Goal: Find specific page/section: Find specific page/section

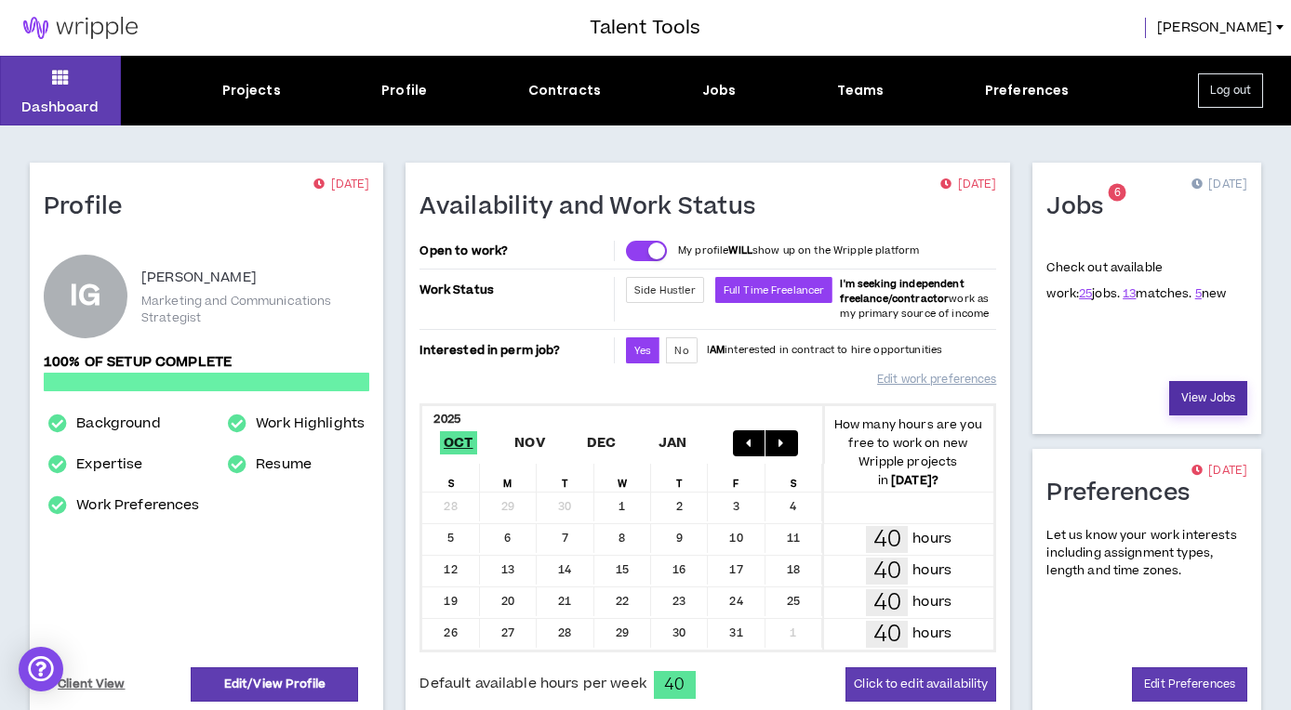
click at [1211, 404] on link "View Jobs" at bounding box center [1208, 398] width 78 height 34
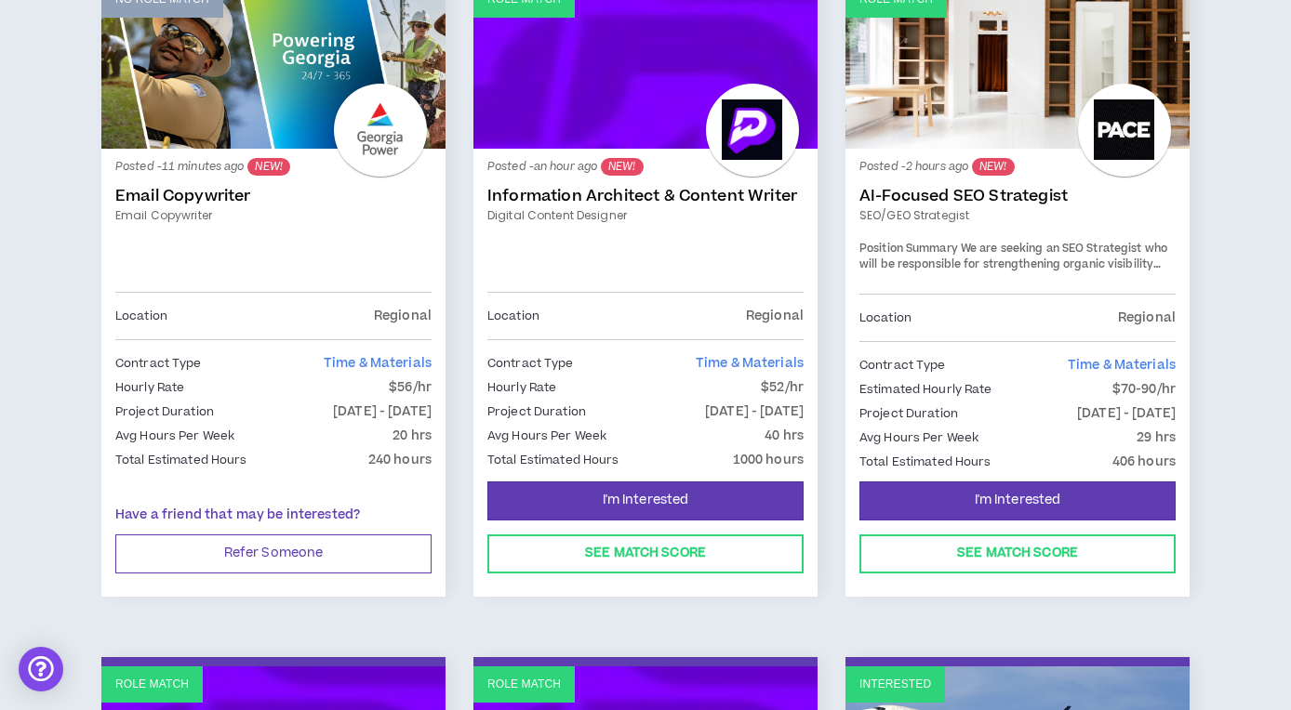
scroll to position [146, 0]
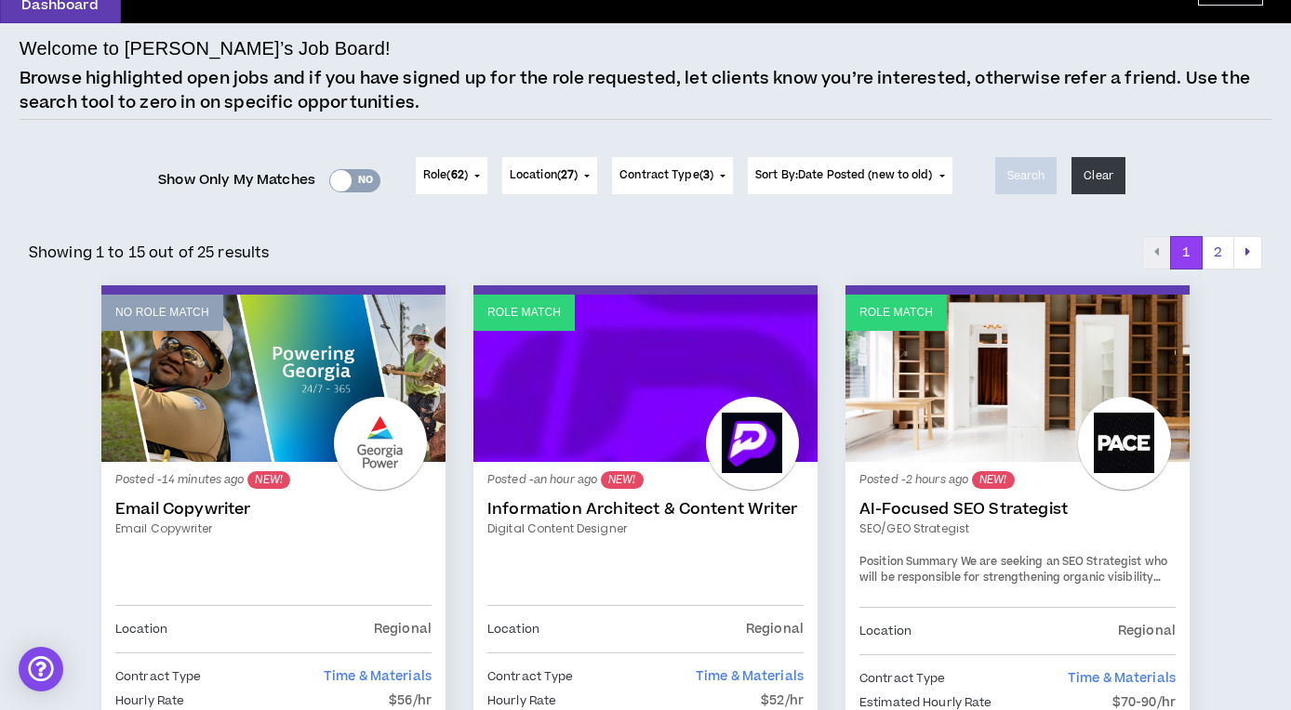
scroll to position [113, 0]
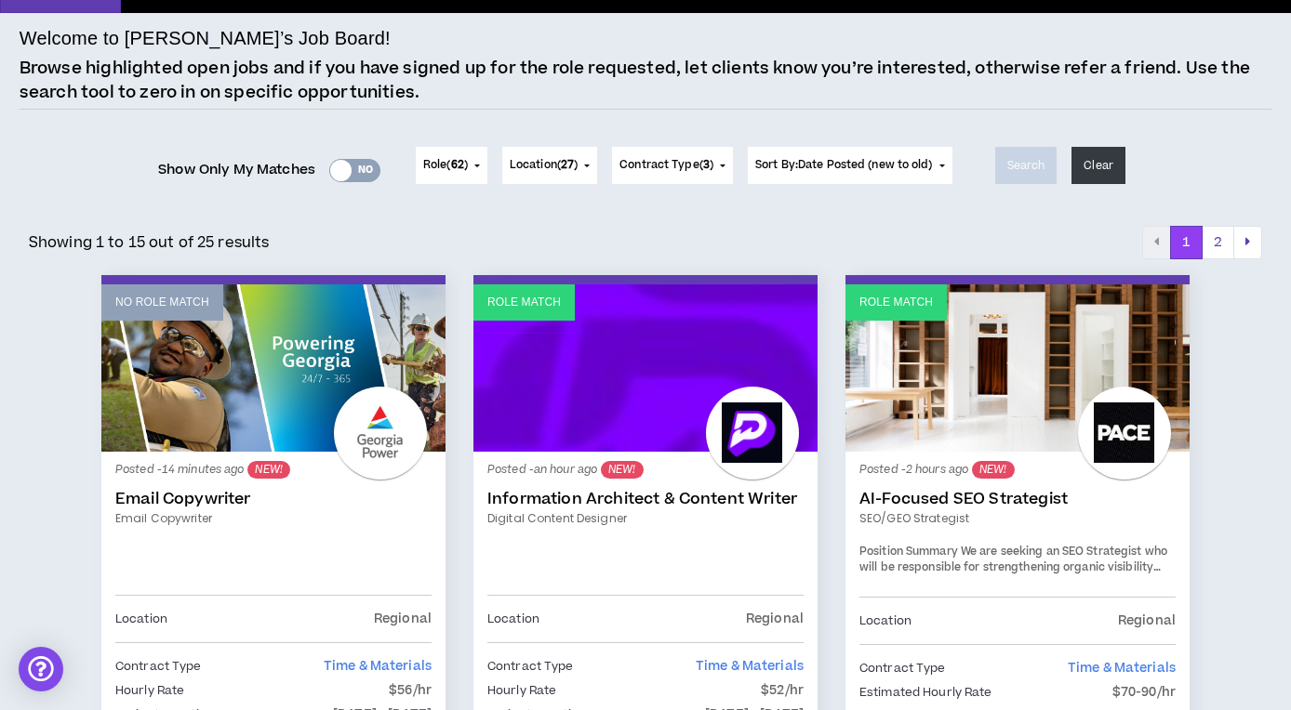
click at [193, 501] on link "Email Copywriter" at bounding box center [273, 499] width 316 height 19
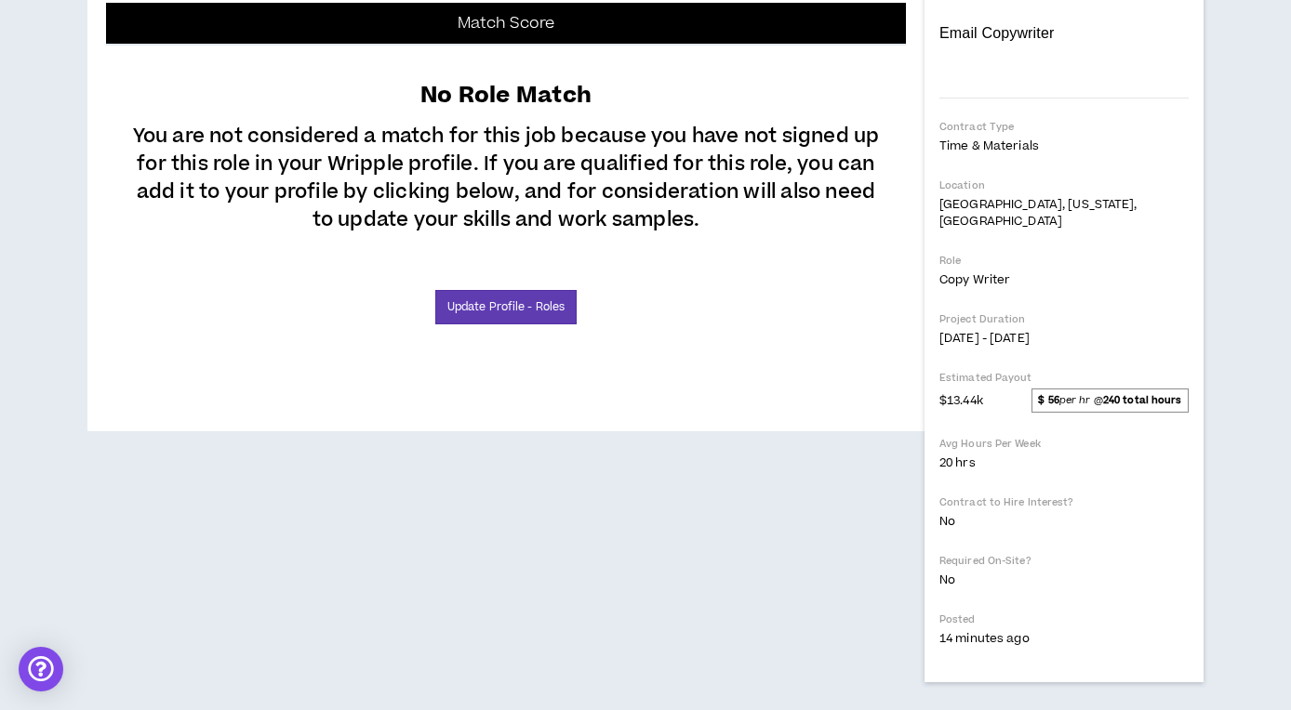
scroll to position [550, 0]
